Goal: Navigation & Orientation: Find specific page/section

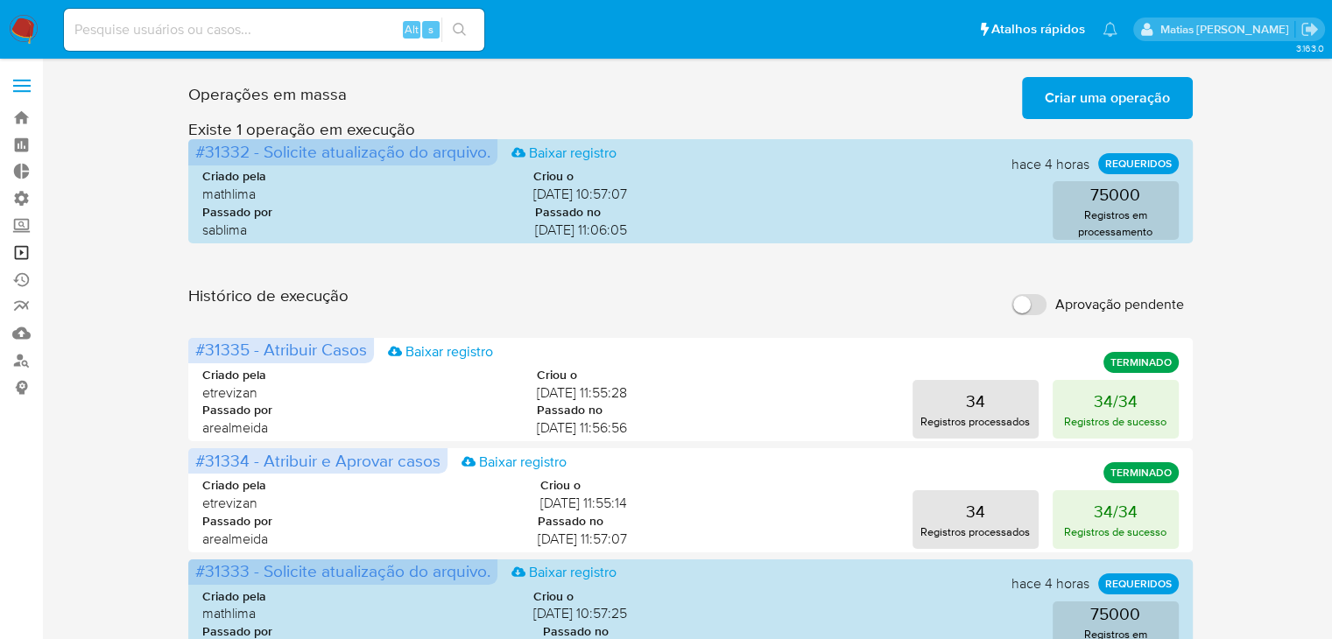
click at [22, 257] on link "Operações em massa" at bounding box center [104, 252] width 208 height 27
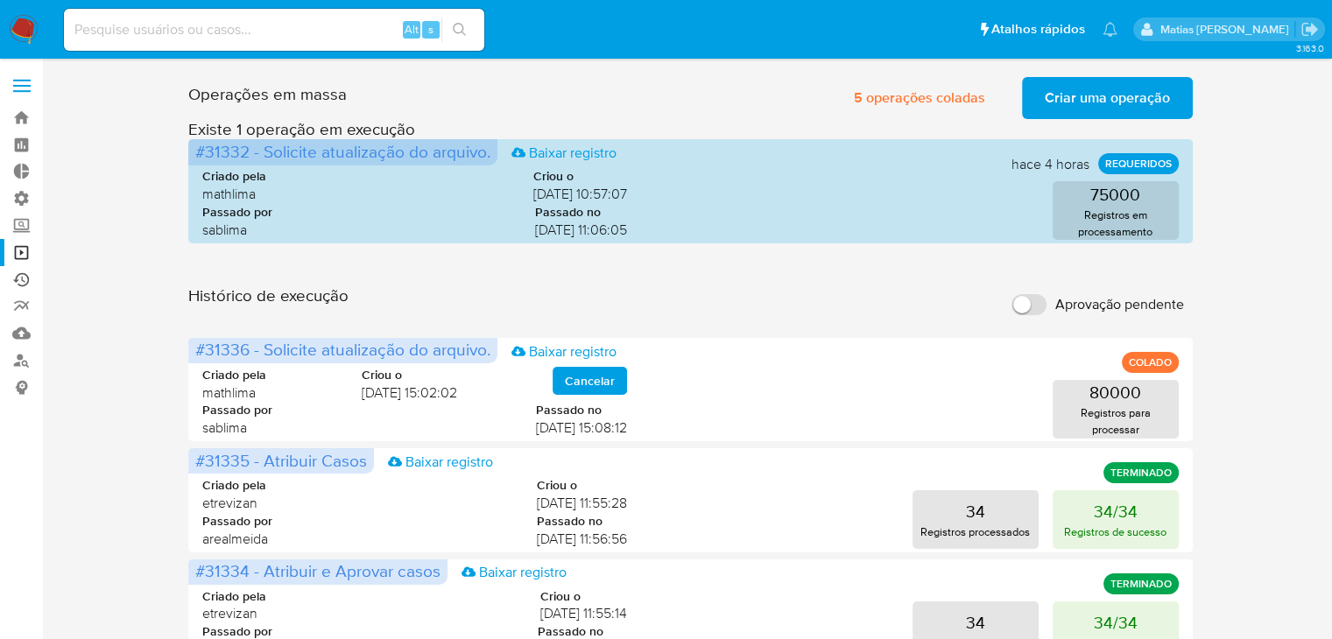
click at [25, 279] on link "Ejecuções automáticas" at bounding box center [104, 279] width 208 height 27
